Goal: Task Accomplishment & Management: Use online tool/utility

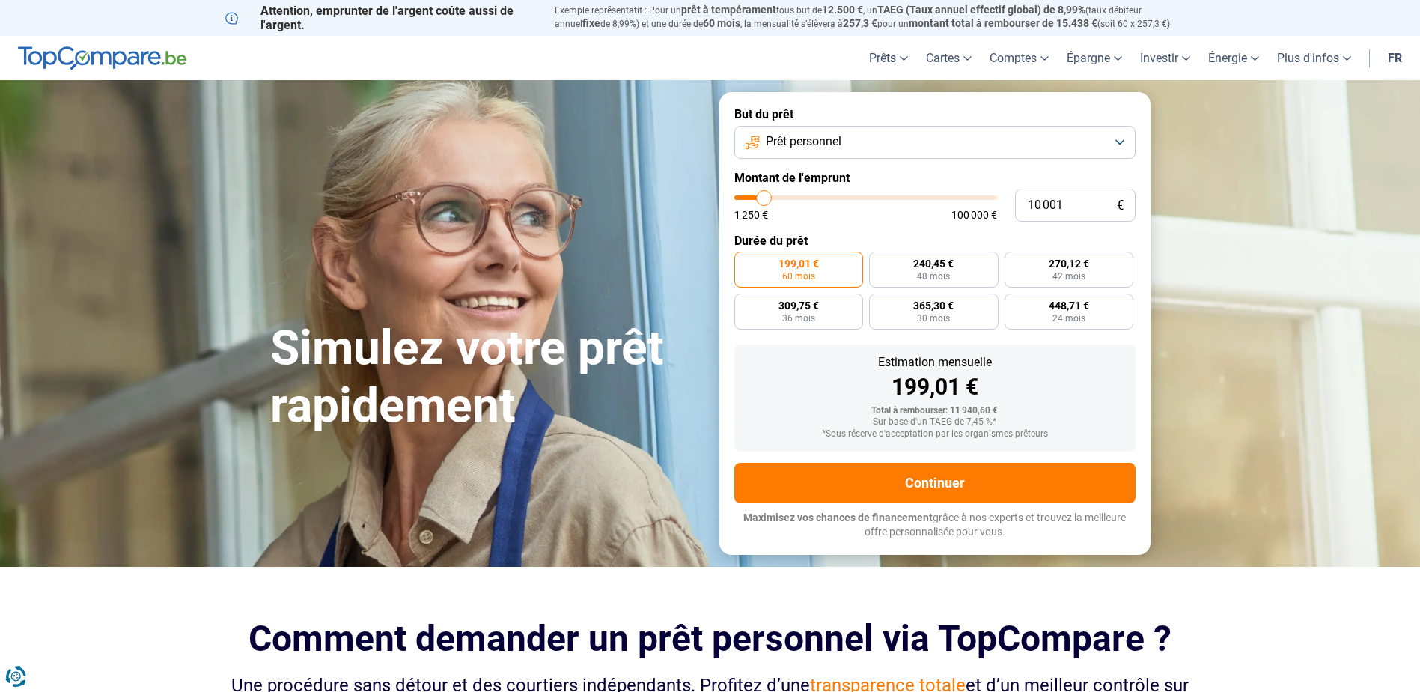
type input "12 000"
type input "12000"
type input "13 500"
type input "13500"
type input "17 000"
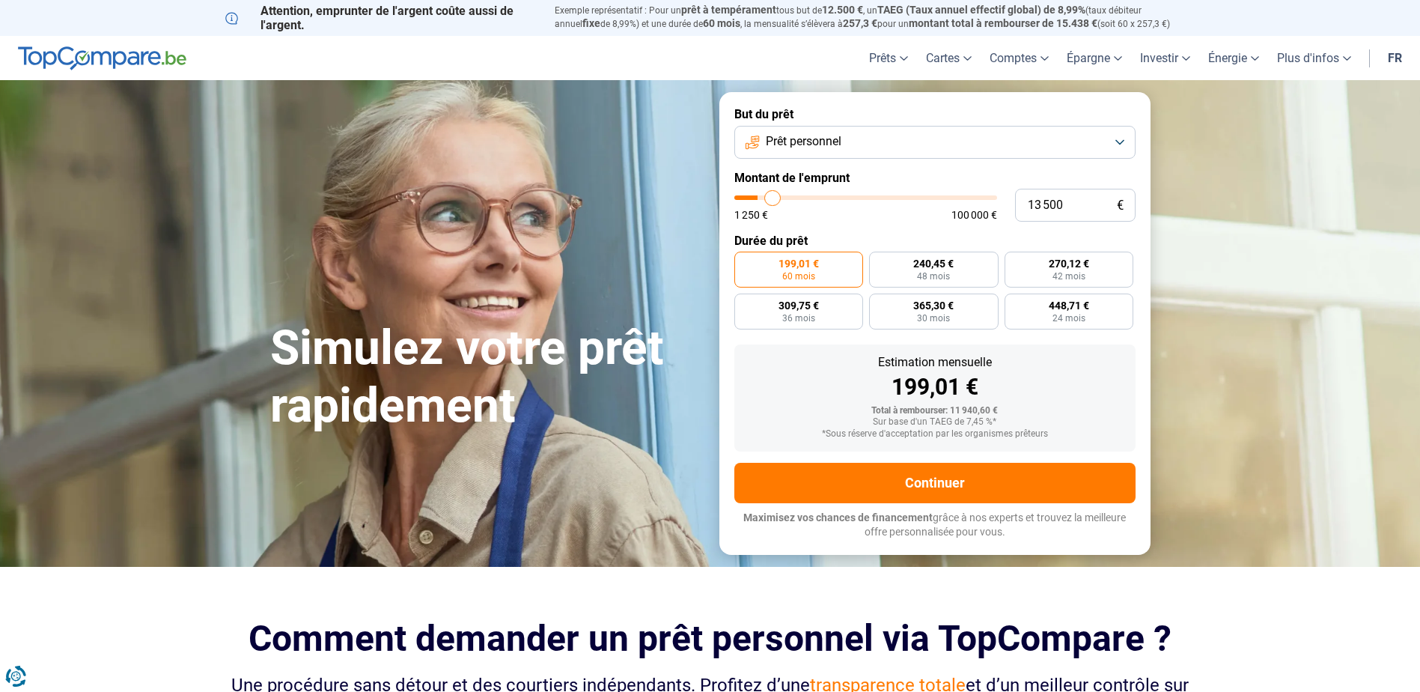
type input "17000"
type input "21 750"
type input "21750"
type input "36 750"
type input "36750"
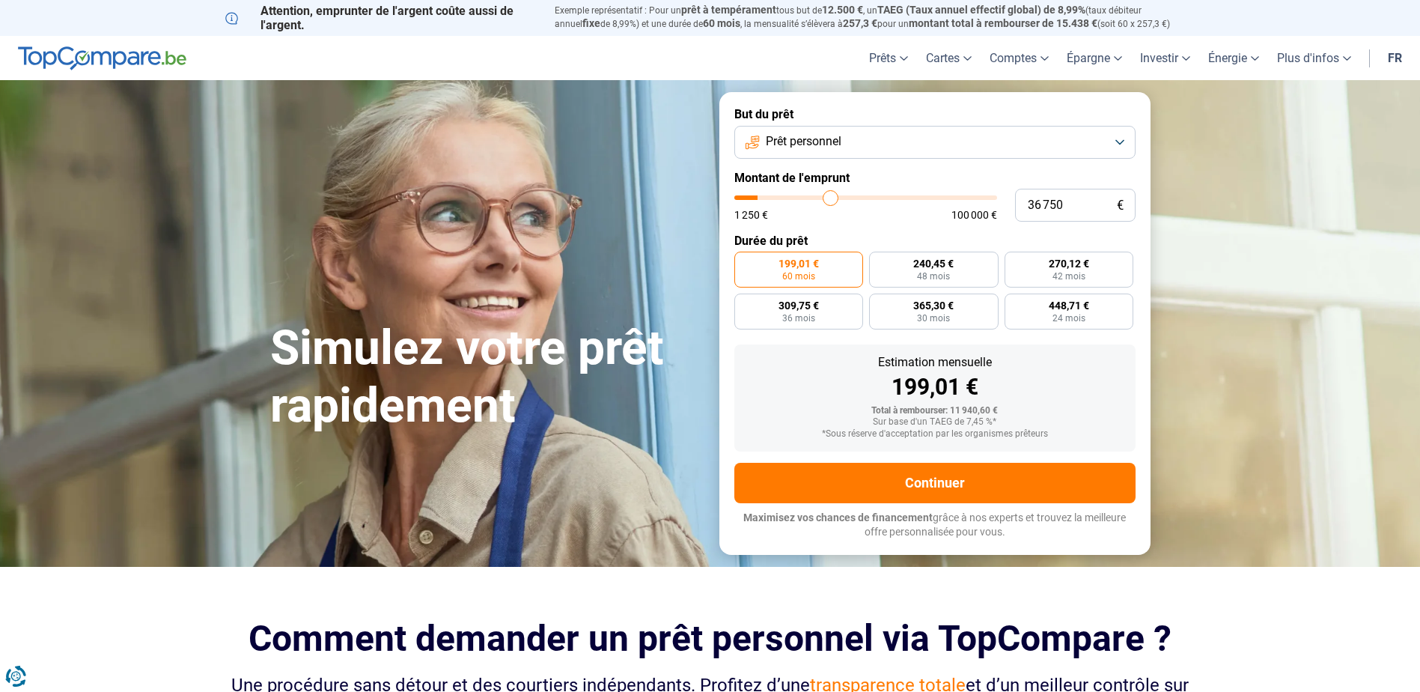
type input "50 000"
type input "50000"
type input "61 500"
type input "61500"
type input "70 500"
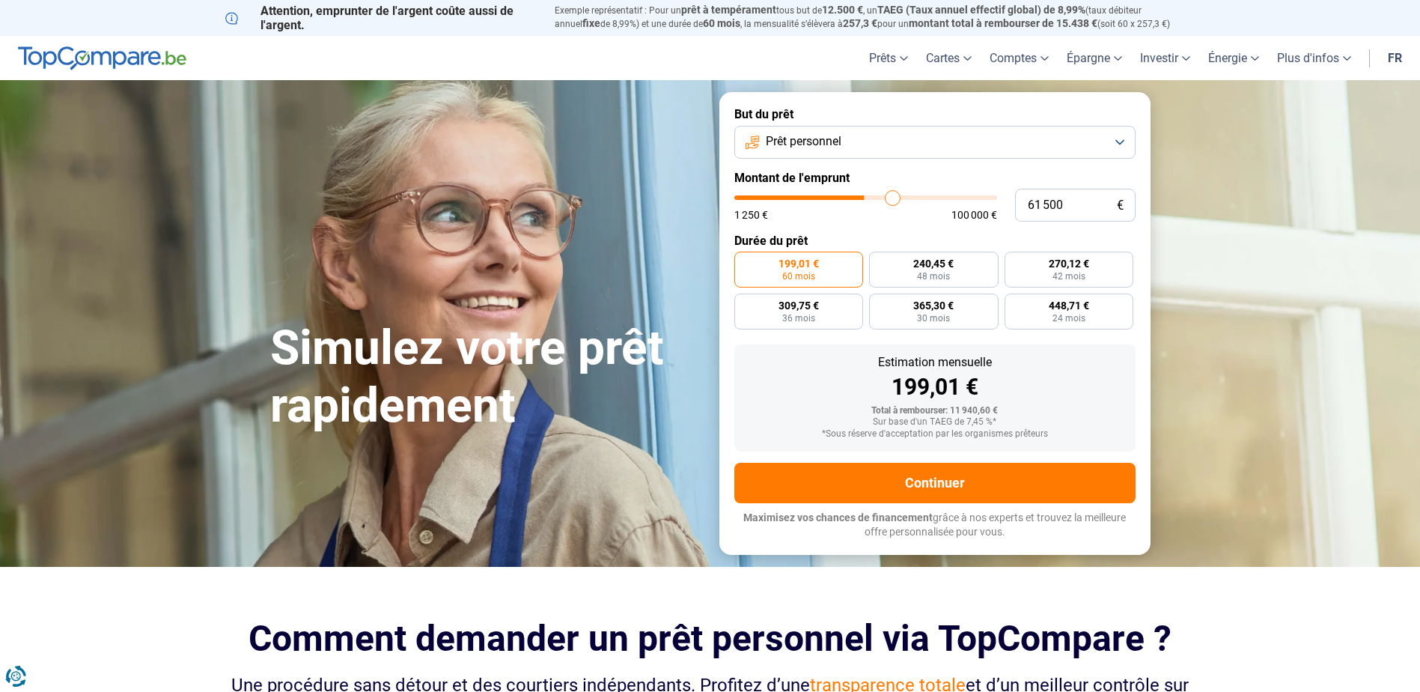
type input "70500"
type input "78 250"
type input "78250"
type input "85 000"
type input "85000"
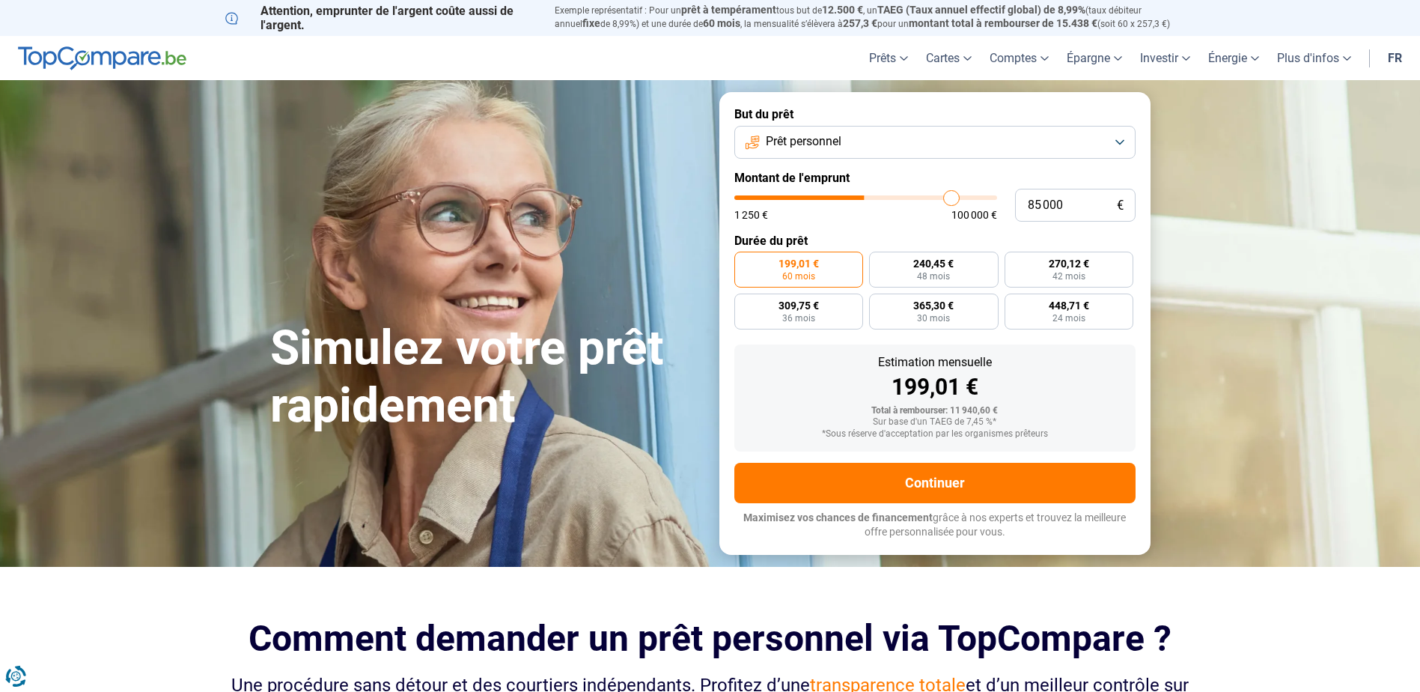
type input "93 000"
type input "93000"
type input "96 500"
type input "96500"
type input "98 750"
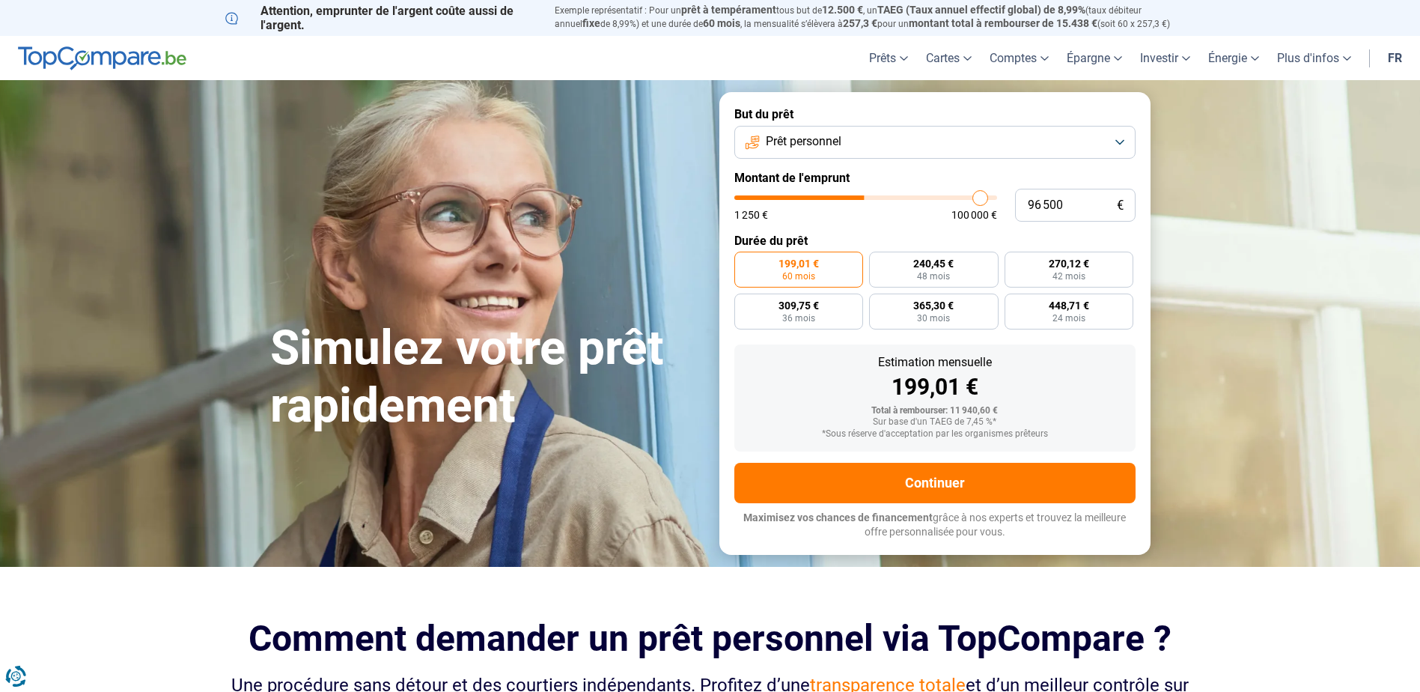
type input "98750"
type input "99 500"
type input "99500"
type input "100 000"
drag, startPoint x: 769, startPoint y: 195, endPoint x: 1019, endPoint y: 190, distance: 250.1
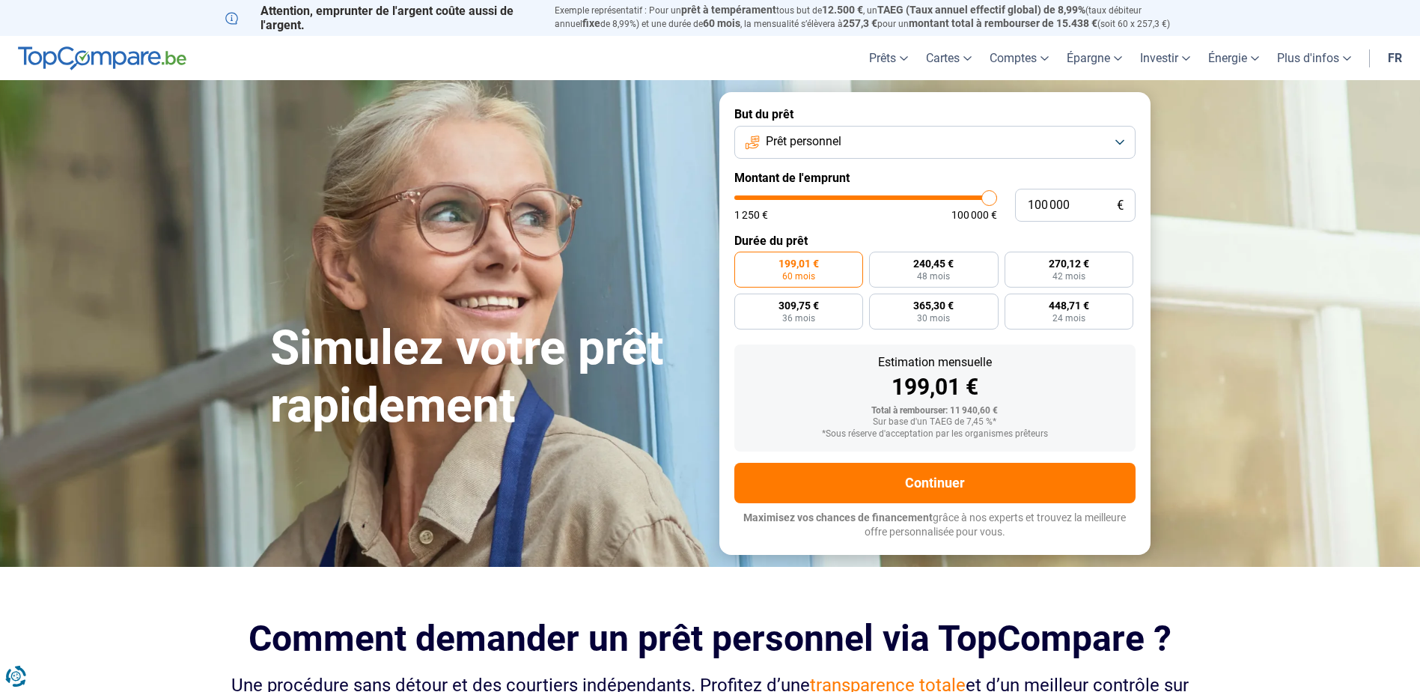
type input "100000"
click at [997, 195] on input "range" at bounding box center [866, 197] width 263 height 4
radio input "false"
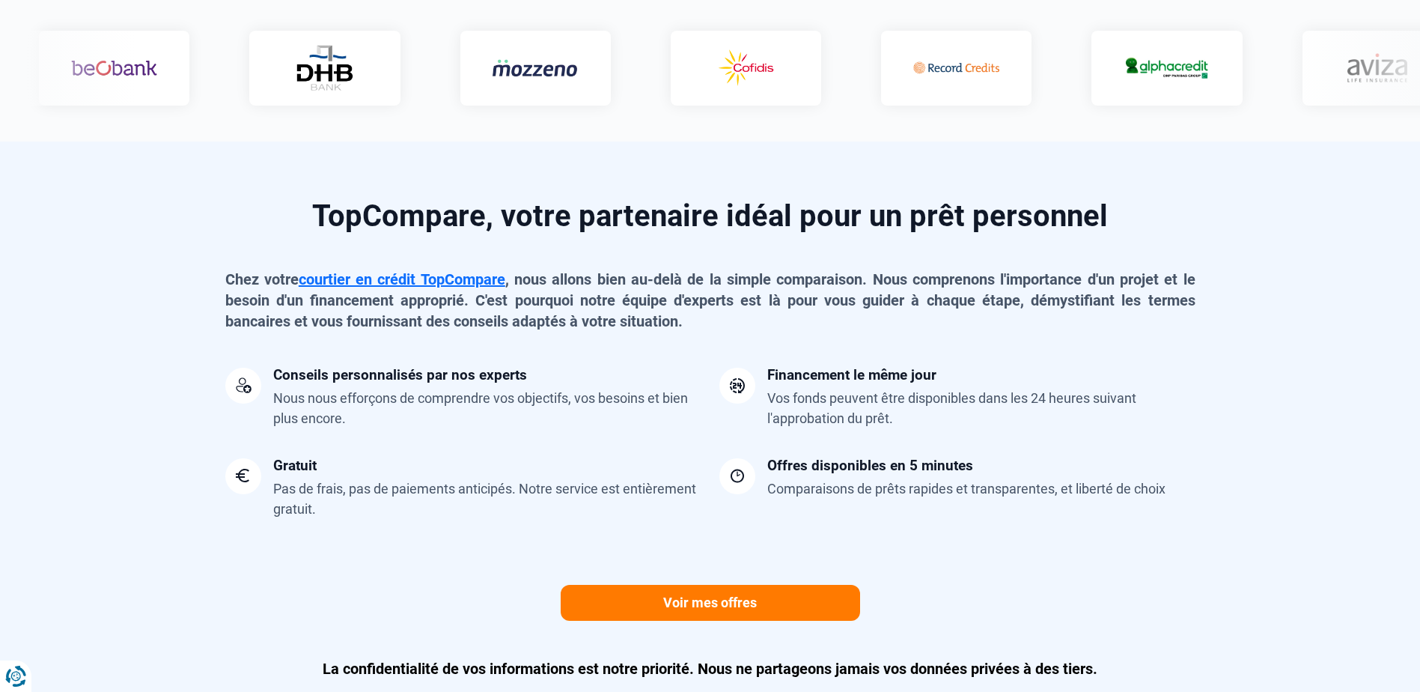
scroll to position [899, 0]
